Goal: Task Accomplishment & Management: Use online tool/utility

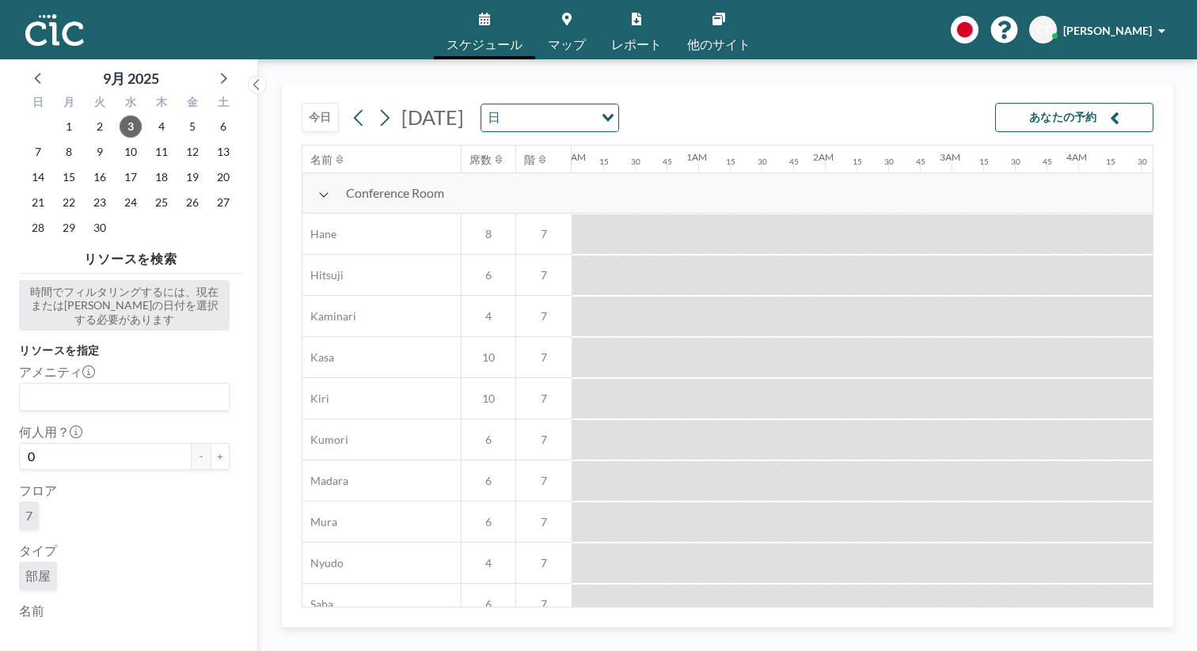
scroll to position [0, 1749]
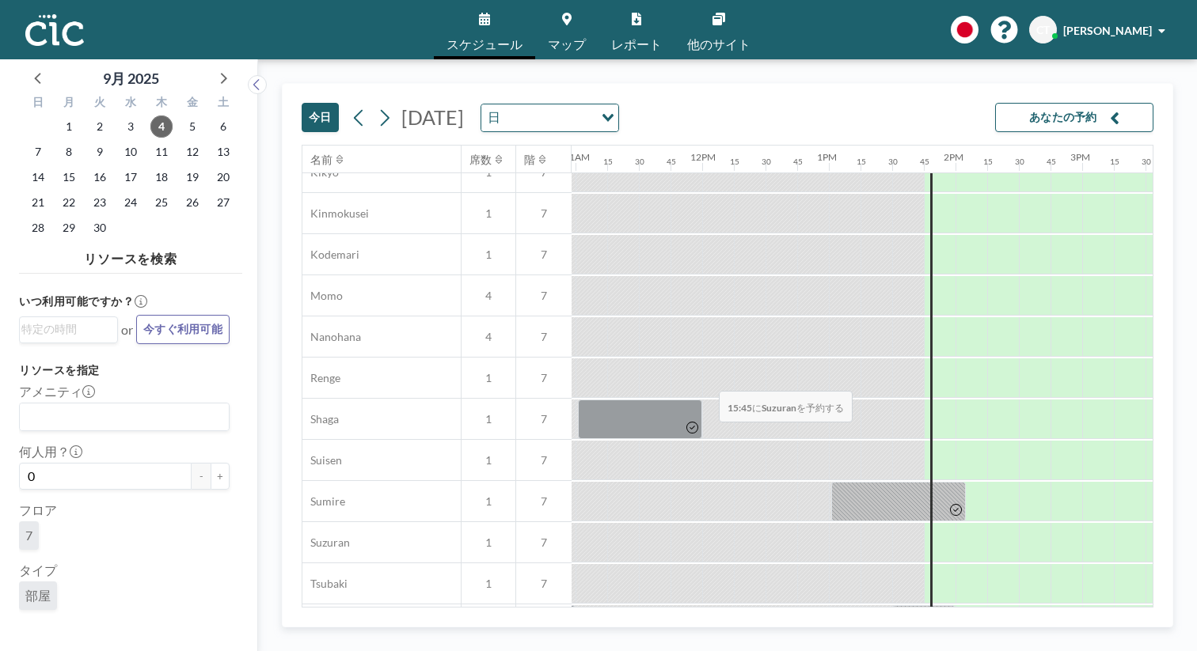
scroll to position [739, 1389]
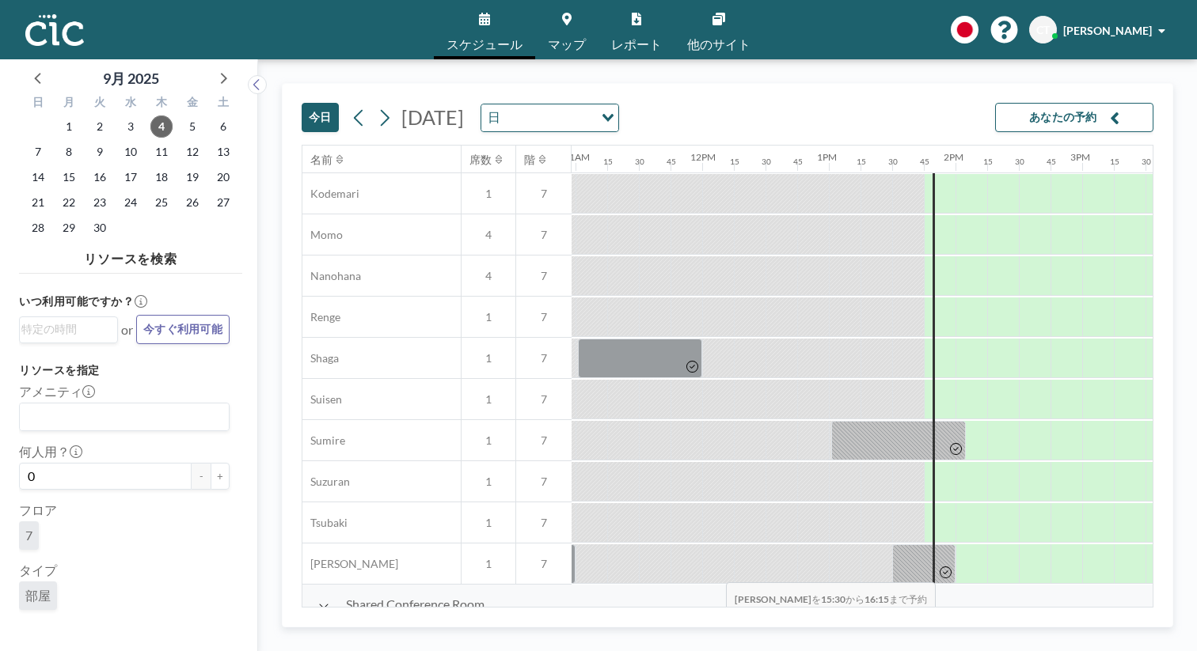
drag, startPoint x: 687, startPoint y: 597, endPoint x: 721, endPoint y: 600, distance: 34.1
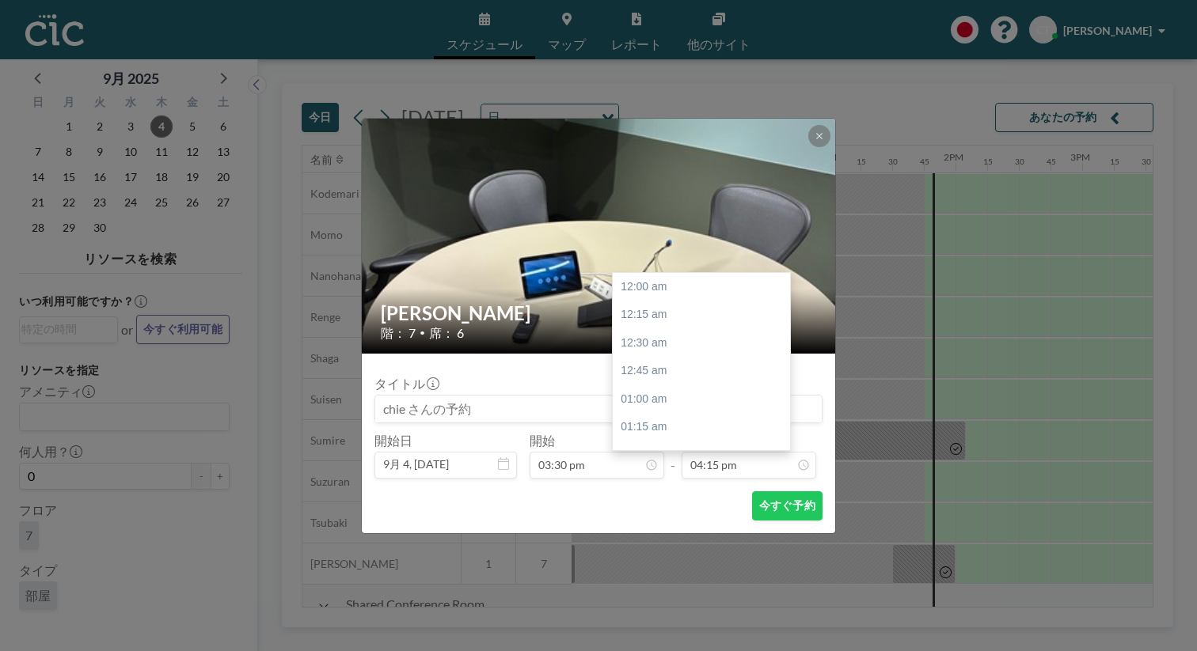
scroll to position [1642, 0]
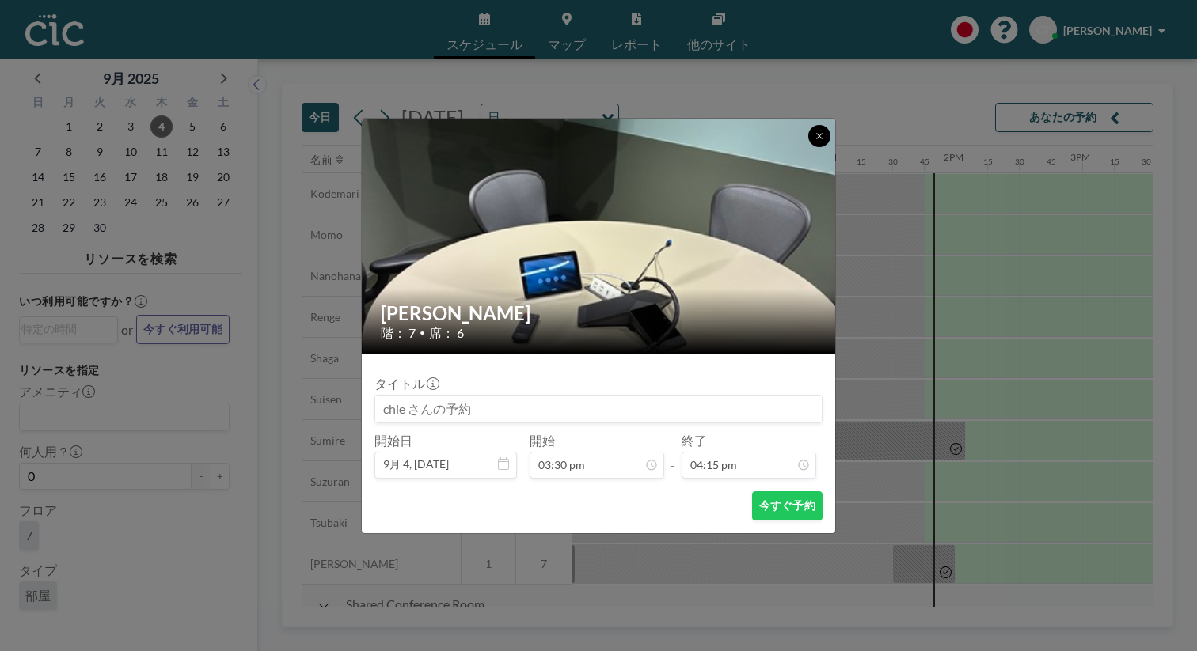
click at [808, 147] on button at bounding box center [819, 136] width 22 height 22
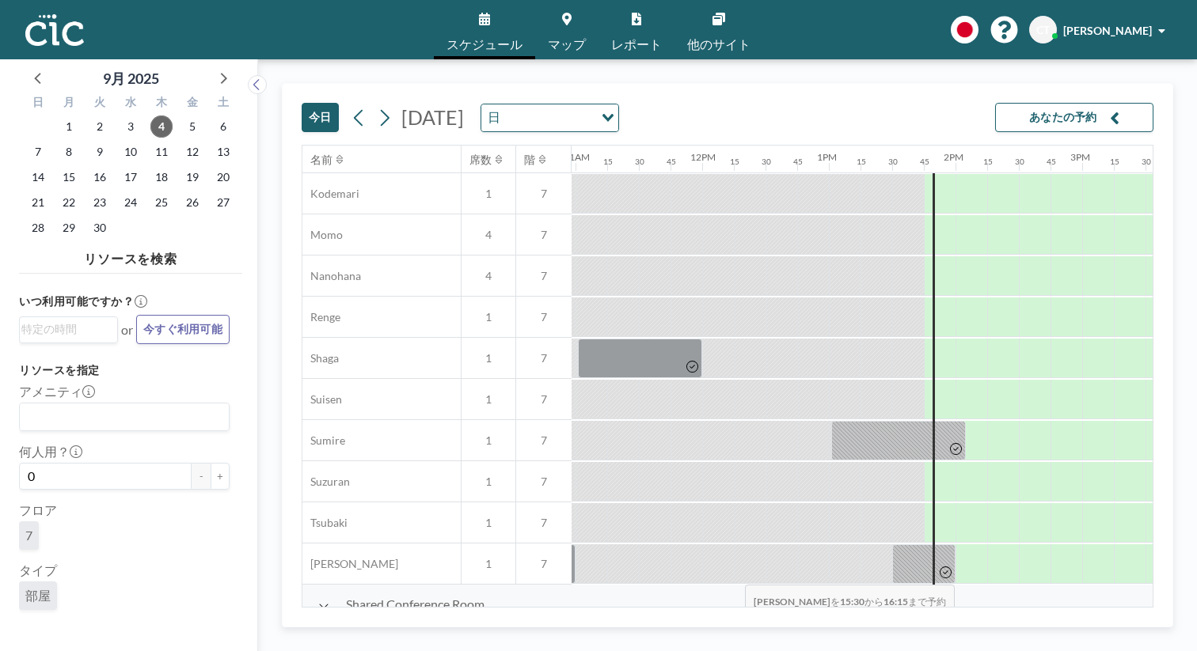
drag, startPoint x: 685, startPoint y: 603, endPoint x: 740, endPoint y: 602, distance: 54.6
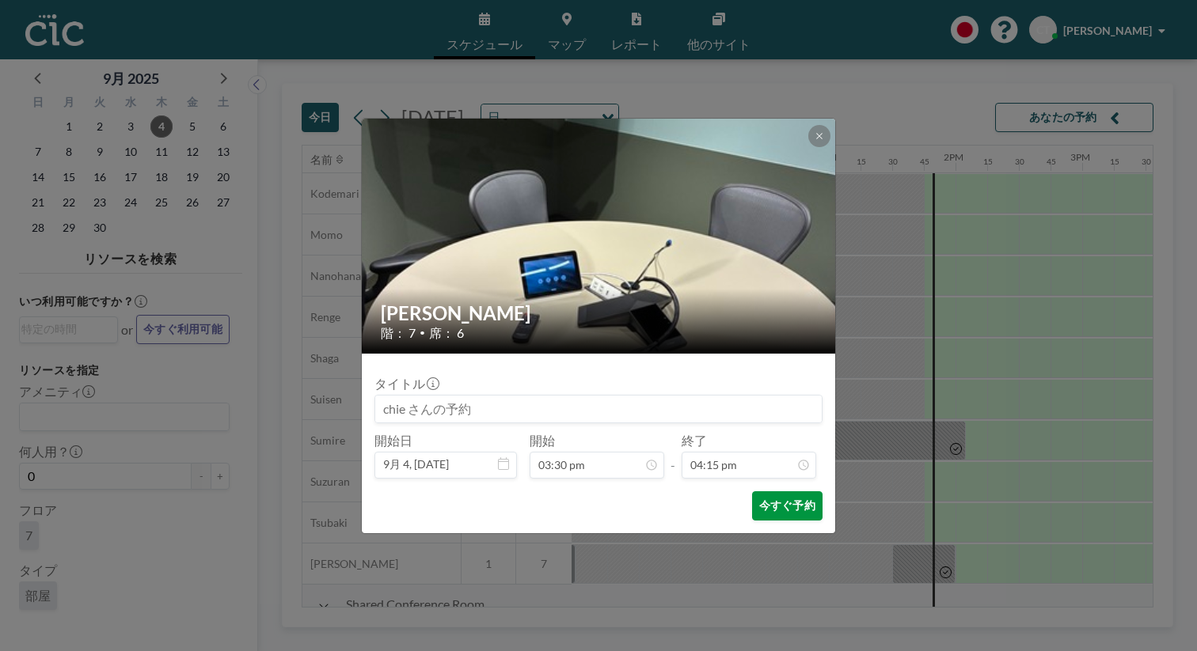
click at [757, 491] on button "今すぐ予約" at bounding box center [787, 505] width 70 height 29
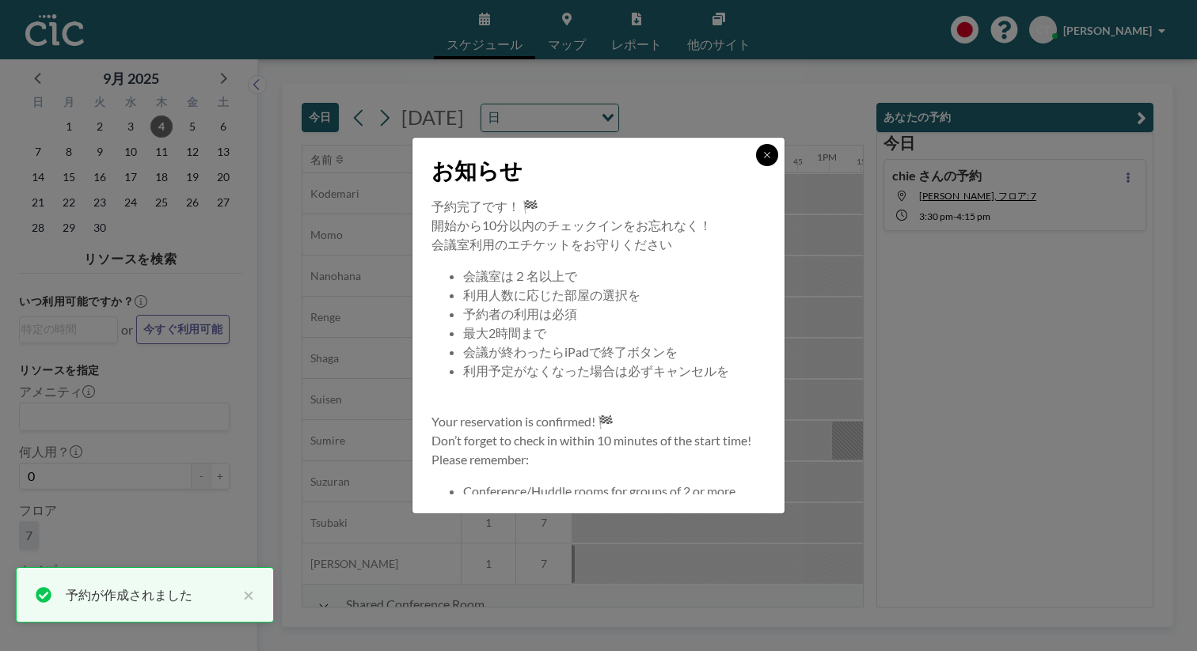
click at [762, 160] on icon at bounding box center [766, 154] width 9 height 9
